Goal: Task Accomplishment & Management: Manage account settings

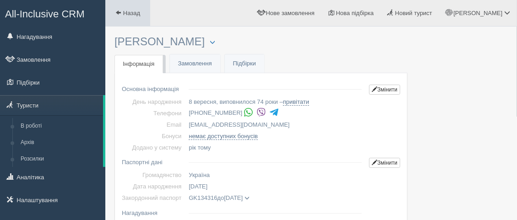
click at [115, 11] on span at bounding box center [118, 13] width 6 height 6
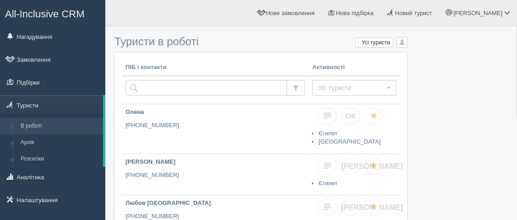
click at [32, 60] on link "Замовлення" at bounding box center [52, 59] width 105 height 20
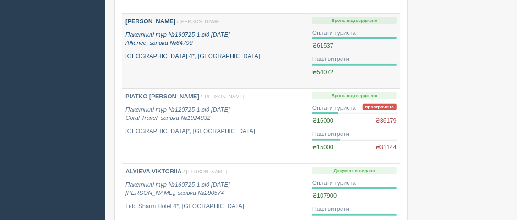
scroll to position [254, 0]
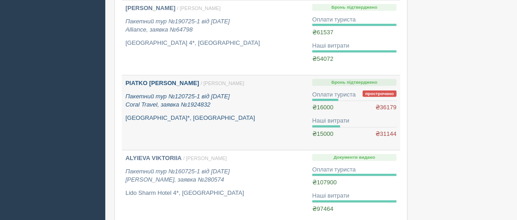
click at [142, 82] on b "PIATKO [PERSON_NAME]" at bounding box center [163, 83] width 74 height 7
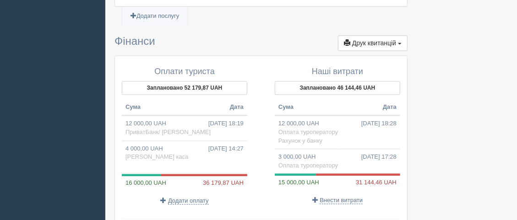
scroll to position [1018, 0]
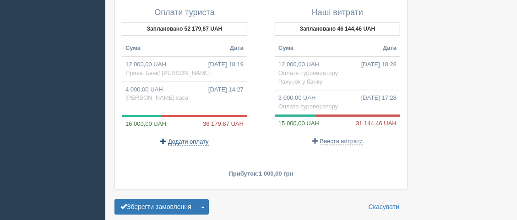
click at [185, 138] on span "Додати оплату" at bounding box center [188, 141] width 41 height 7
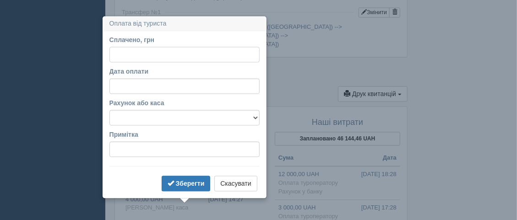
scroll to position [923, 0]
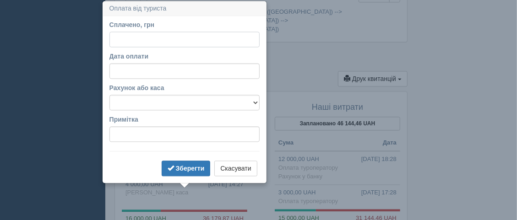
click at [115, 40] on input "Сплачено, грн" at bounding box center [185, 40] width 150 height 16
type input "36179.87"
click at [203, 103] on select "Mono Bank/ ФОП Коленченко С.С. АльянсБанк/ Жданова М.Г. Готівкова каса Готівков…" at bounding box center [185, 103] width 150 height 16
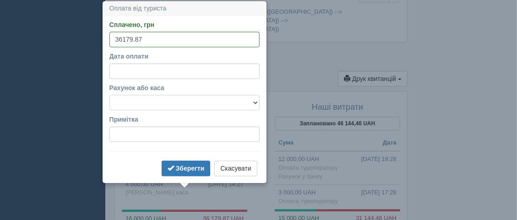
select select "2672"
click at [110, 95] on select "Mono Bank/ ФОП Коленченко С.С. АльянсБанк/ Жданова М.Г. Готівкова каса Готівков…" at bounding box center [185, 103] width 150 height 16
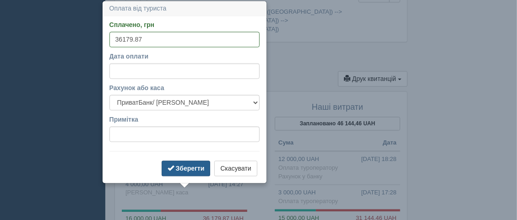
click at [187, 169] on b "Зберегти" at bounding box center [190, 168] width 29 height 7
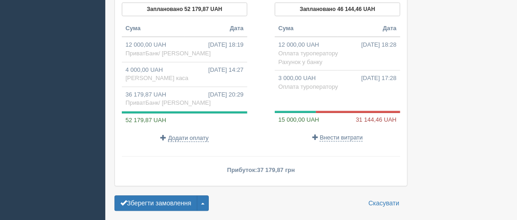
scroll to position [1025, 0]
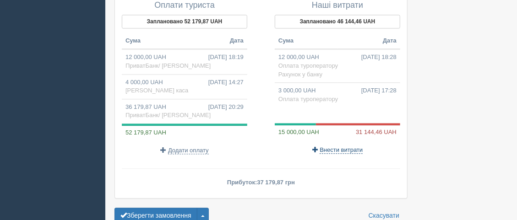
click at [338, 147] on span "Внести витрати" at bounding box center [341, 150] width 43 height 7
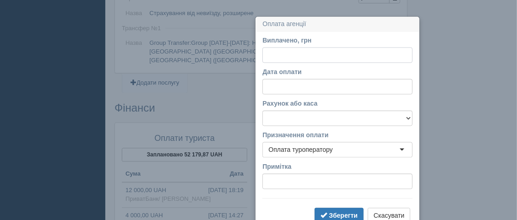
scroll to position [908, 0]
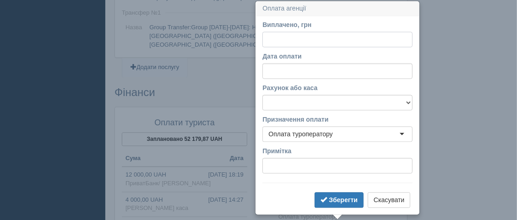
click at [270, 40] on input "Виплачено, грн" at bounding box center [338, 40] width 150 height 16
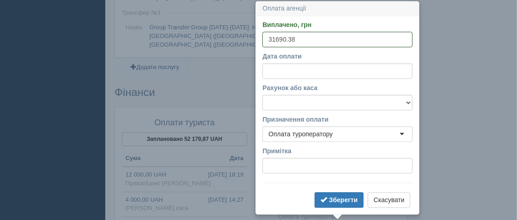
type input "31690.38"
click at [324, 71] on input "Дата оплати" at bounding box center [338, 71] width 150 height 16
select select "20"
select select "30"
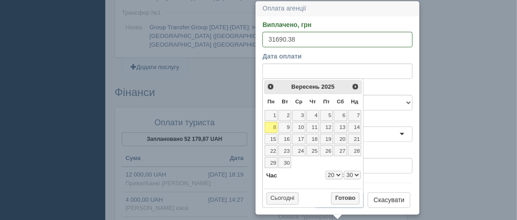
click at [339, 171] on select "0 1 2 3 4 5 6 7 8 9 10 11 12 13 14 15 16 17 18 19 20 21 22 23" at bounding box center [334, 175] width 17 height 9
select select "16"
select select "30"
click at [345, 197] on button "Готово" at bounding box center [345, 198] width 28 height 13
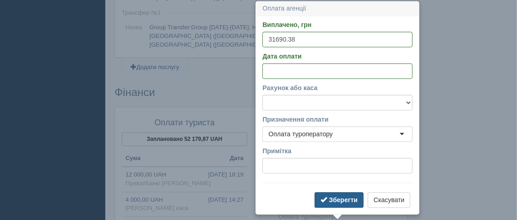
click at [344, 201] on b "Зберегти" at bounding box center [343, 200] width 29 height 7
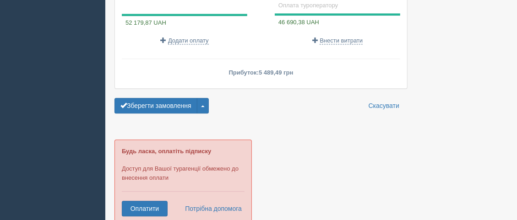
scroll to position [1162, 0]
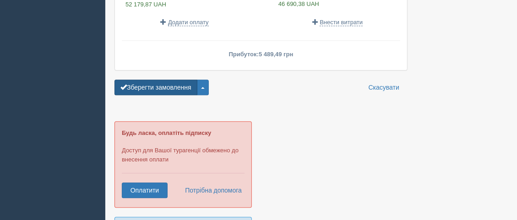
click at [168, 80] on button "Зберегти замовлення" at bounding box center [156, 88] width 83 height 16
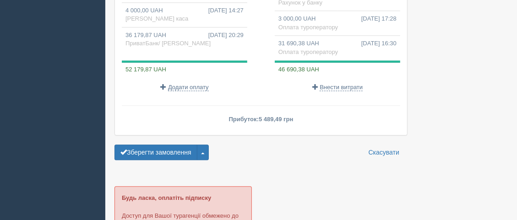
scroll to position [1171, 0]
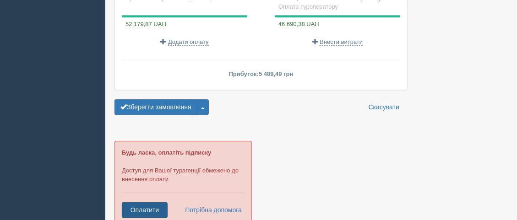
click at [143, 203] on link "Оплатити" at bounding box center [145, 211] width 46 height 16
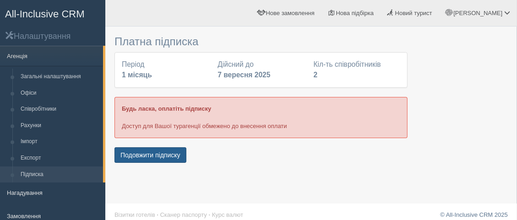
click at [148, 155] on button "Подовжити підписку" at bounding box center [151, 156] width 72 height 16
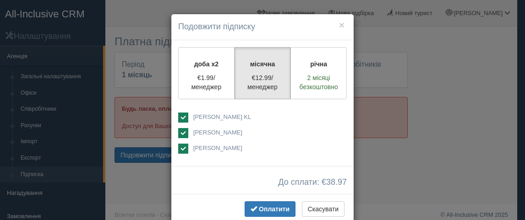
click at [179, 115] on ins at bounding box center [183, 118] width 10 height 10
checkbox input "false"
click at [324, 207] on button "Скасувати" at bounding box center [323, 210] width 43 height 16
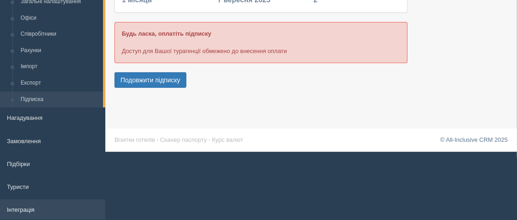
scroll to position [124, 0]
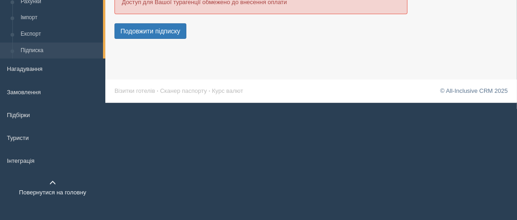
click at [52, 182] on span at bounding box center [52, 183] width 6 height 6
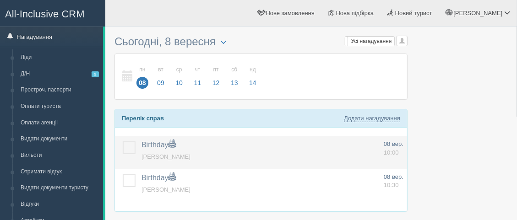
click at [123, 142] on label at bounding box center [123, 142] width 0 height 0
click at [0, 0] on input "checkbox" at bounding box center [0, 0] width 0 height 0
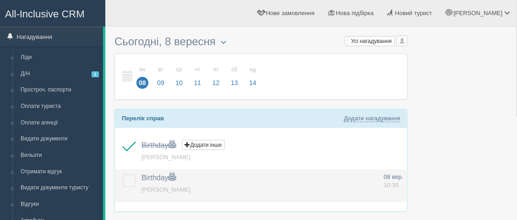
click at [123, 175] on label at bounding box center [123, 175] width 0 height 0
click at [0, 0] on input "checkbox" at bounding box center [0, 0] width 0 height 0
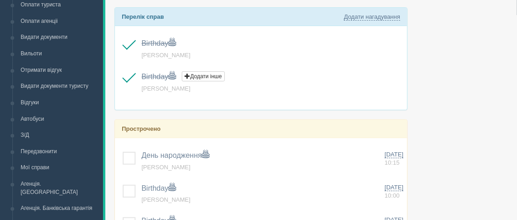
scroll to position [153, 0]
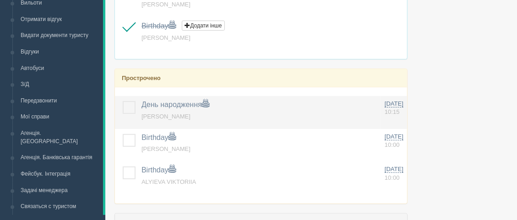
click at [123, 101] on label at bounding box center [123, 101] width 0 height 0
click at [0, 0] on input "checkbox" at bounding box center [0, 0] width 0 height 0
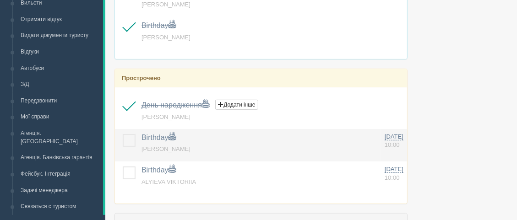
click at [123, 134] on label at bounding box center [123, 134] width 0 height 0
click at [0, 0] on input "checkbox" at bounding box center [0, 0] width 0 height 0
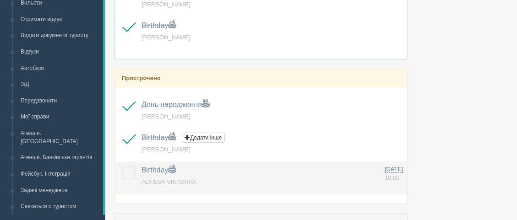
click at [123, 167] on label at bounding box center [123, 167] width 0 height 0
click at [0, 0] on input "checkbox" at bounding box center [0, 0] width 0 height 0
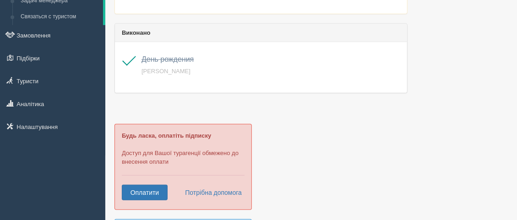
scroll to position [356, 0]
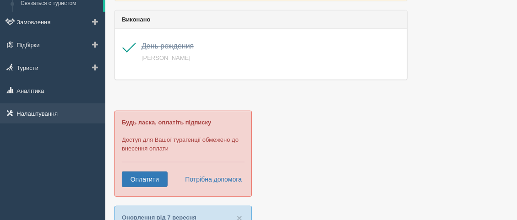
click at [42, 107] on link "Налаштування" at bounding box center [52, 114] width 105 height 20
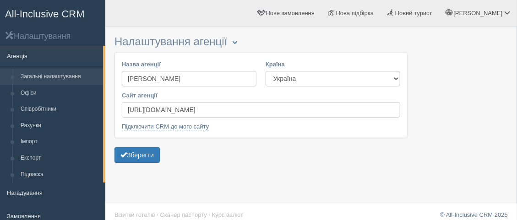
click at [238, 42] on span "button" at bounding box center [234, 41] width 5 height 5
click at [324, 142] on form "Назва агенції ФОП Коленченко Сергій Сергійович Країна Естонія Казахстан Киргизс…" at bounding box center [261, 109] width 293 height 113
click at [34, 92] on link "Офіси" at bounding box center [59, 93] width 87 height 16
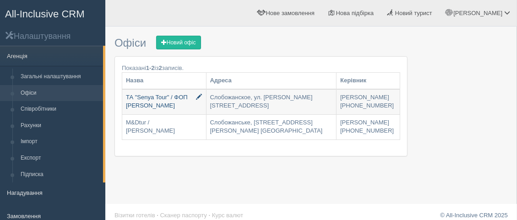
click at [168, 97] on link "ТА "Senya Tour" / ФОП Коленченко С.С." at bounding box center [164, 102] width 84 height 25
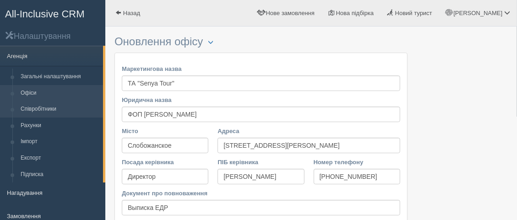
click at [44, 110] on link "Співробітники" at bounding box center [59, 109] width 87 height 16
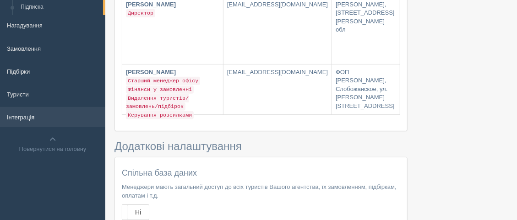
scroll to position [66, 0]
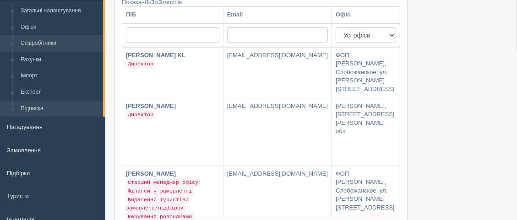
click at [36, 107] on link "Підписка" at bounding box center [59, 109] width 87 height 16
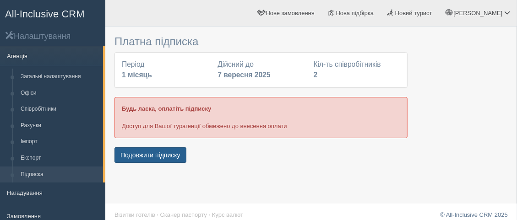
click at [154, 154] on button "Подовжити підписку" at bounding box center [151, 156] width 72 height 16
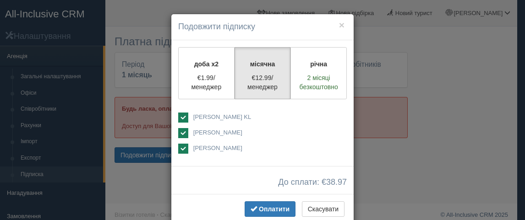
click at [182, 117] on ins at bounding box center [183, 118] width 10 height 10
checkbox input "false"
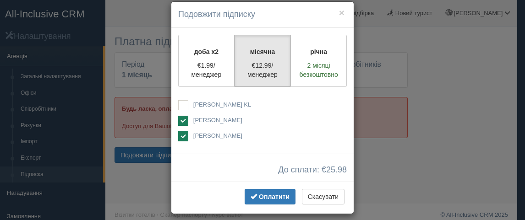
scroll to position [19, 0]
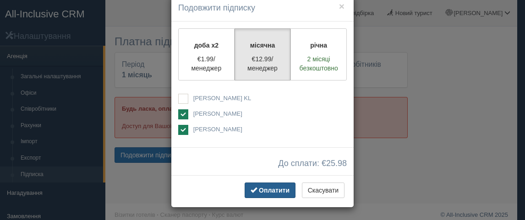
click at [269, 189] on span "Оплатити" at bounding box center [274, 190] width 31 height 7
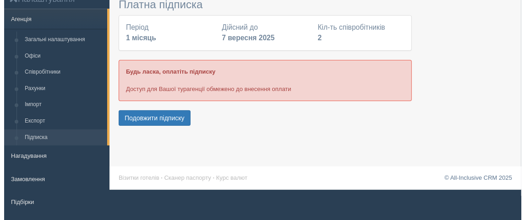
scroll to position [50, 0]
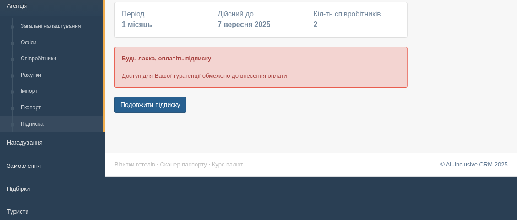
click at [154, 104] on button "Подовжити підписку" at bounding box center [151, 105] width 72 height 16
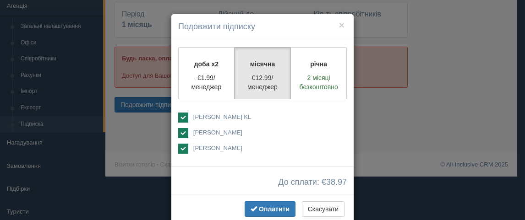
click at [180, 116] on ins at bounding box center [183, 118] width 10 height 10
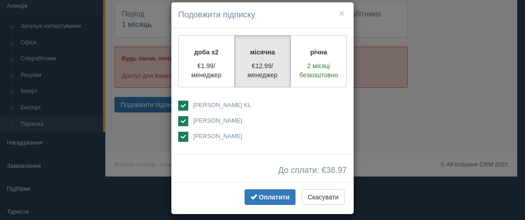
scroll to position [19, 0]
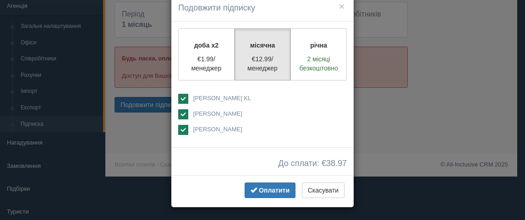
click at [180, 99] on ins at bounding box center [183, 99] width 10 height 10
checkbox input "false"
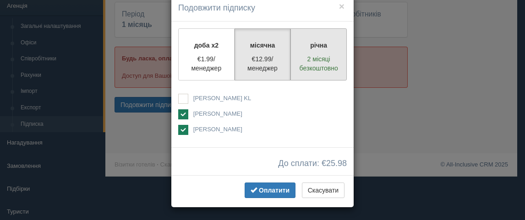
click at [314, 49] on p "річна" at bounding box center [318, 45] width 44 height 9
radio input "true"
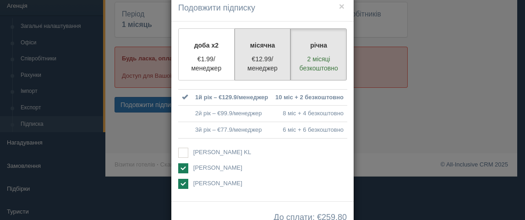
click at [256, 51] on label "місячна €12.99/менеджер" at bounding box center [263, 54] width 56 height 52
radio input "true"
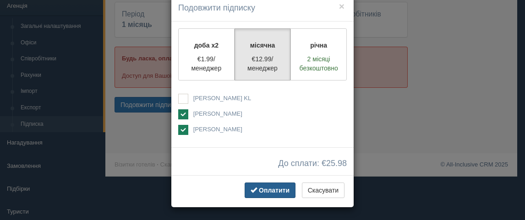
click at [273, 189] on span "Оплатити" at bounding box center [274, 190] width 31 height 7
